Goal: Transaction & Acquisition: Download file/media

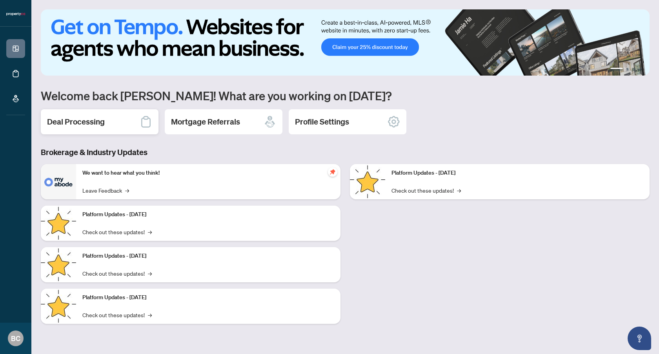
click at [107, 124] on div "Deal Processing" at bounding box center [100, 121] width 118 height 25
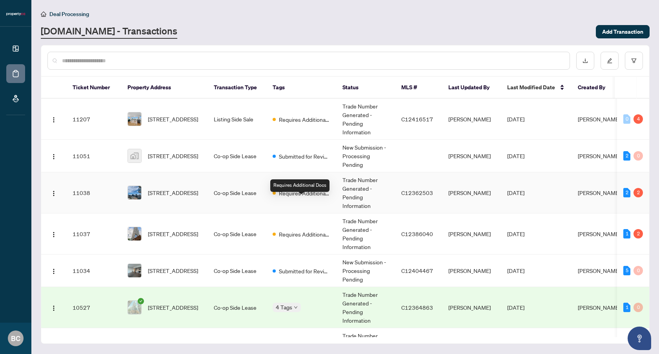
scroll to position [7, 0]
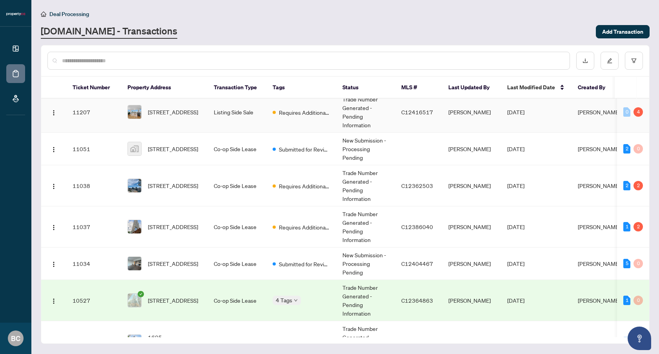
click at [179, 130] on td "[STREET_ADDRESS]" at bounding box center [164, 112] width 86 height 41
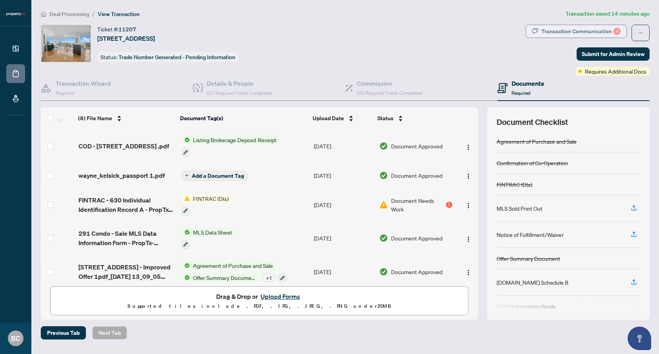
click at [592, 30] on div "Transaction Communication 4" at bounding box center [580, 31] width 79 height 13
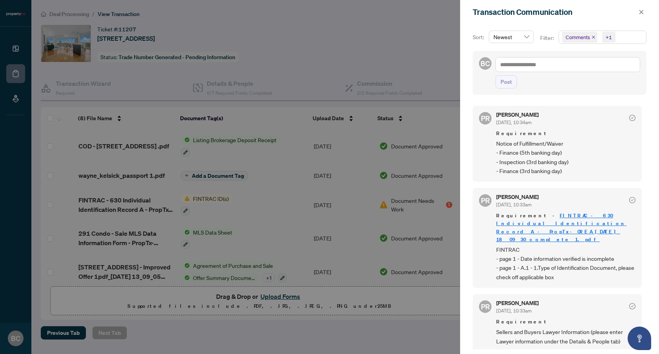
scroll to position [54, 0]
click at [556, 220] on link "FINTRAC - 630 Individual Identification Record A - PropTx-OREA_[DATE] 18_09_30_…" at bounding box center [561, 227] width 130 height 30
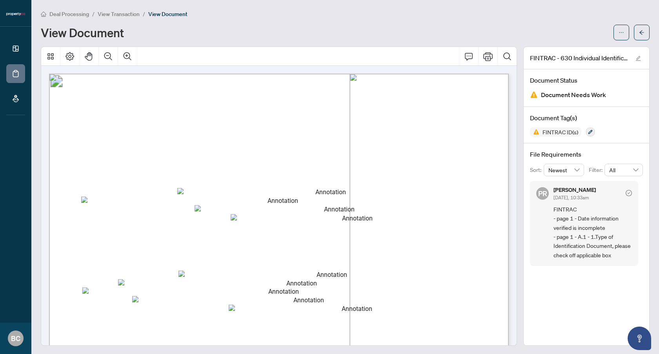
click at [305, 74] on div "**********" at bounding box center [278, 74] width 459 height 0
click at [621, 30] on icon "ellipsis" at bounding box center [620, 32] width 5 height 5
click at [576, 50] on span "Download" at bounding box center [593, 49] width 60 height 9
